Goal: Task Accomplishment & Management: Complete application form

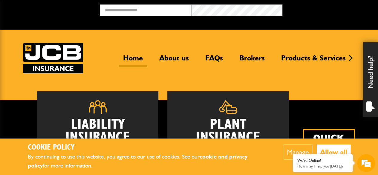
click at [318, 129] on img at bounding box center [329, 155] width 52 height 52
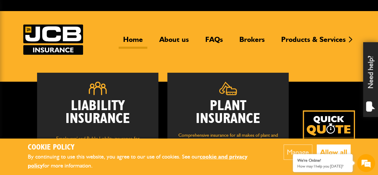
scroll to position [27, 0]
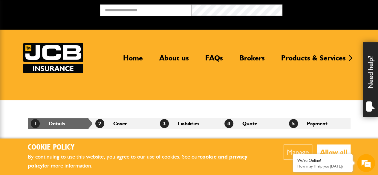
click at [302, 149] on button "Manage" at bounding box center [298, 151] width 29 height 15
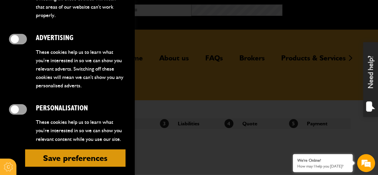
scroll to position [266, 0]
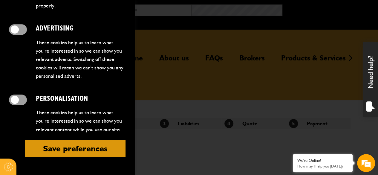
click at [89, 148] on button "Save preferences" at bounding box center [75, 148] width 100 height 17
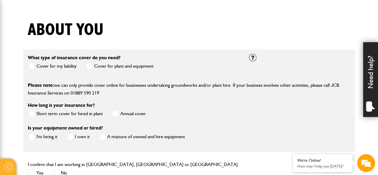
scroll to position [134, 0]
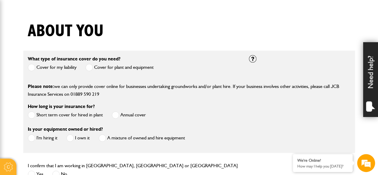
click at [89, 68] on span at bounding box center [88, 67] width 7 height 7
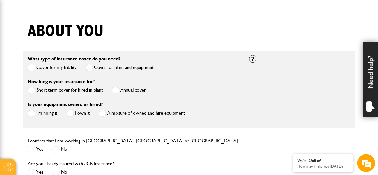
click at [29, 89] on span at bounding box center [31, 89] width 7 height 7
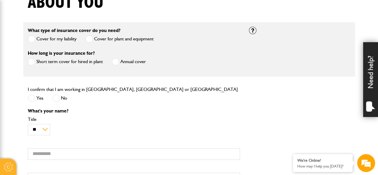
scroll to position [167, 0]
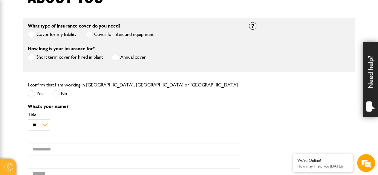
click at [29, 94] on span at bounding box center [31, 93] width 7 height 7
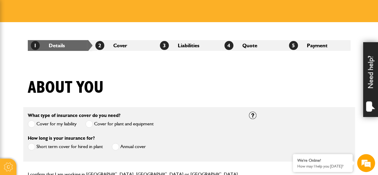
scroll to position [0, 0]
